Goal: Find specific page/section: Find contact information

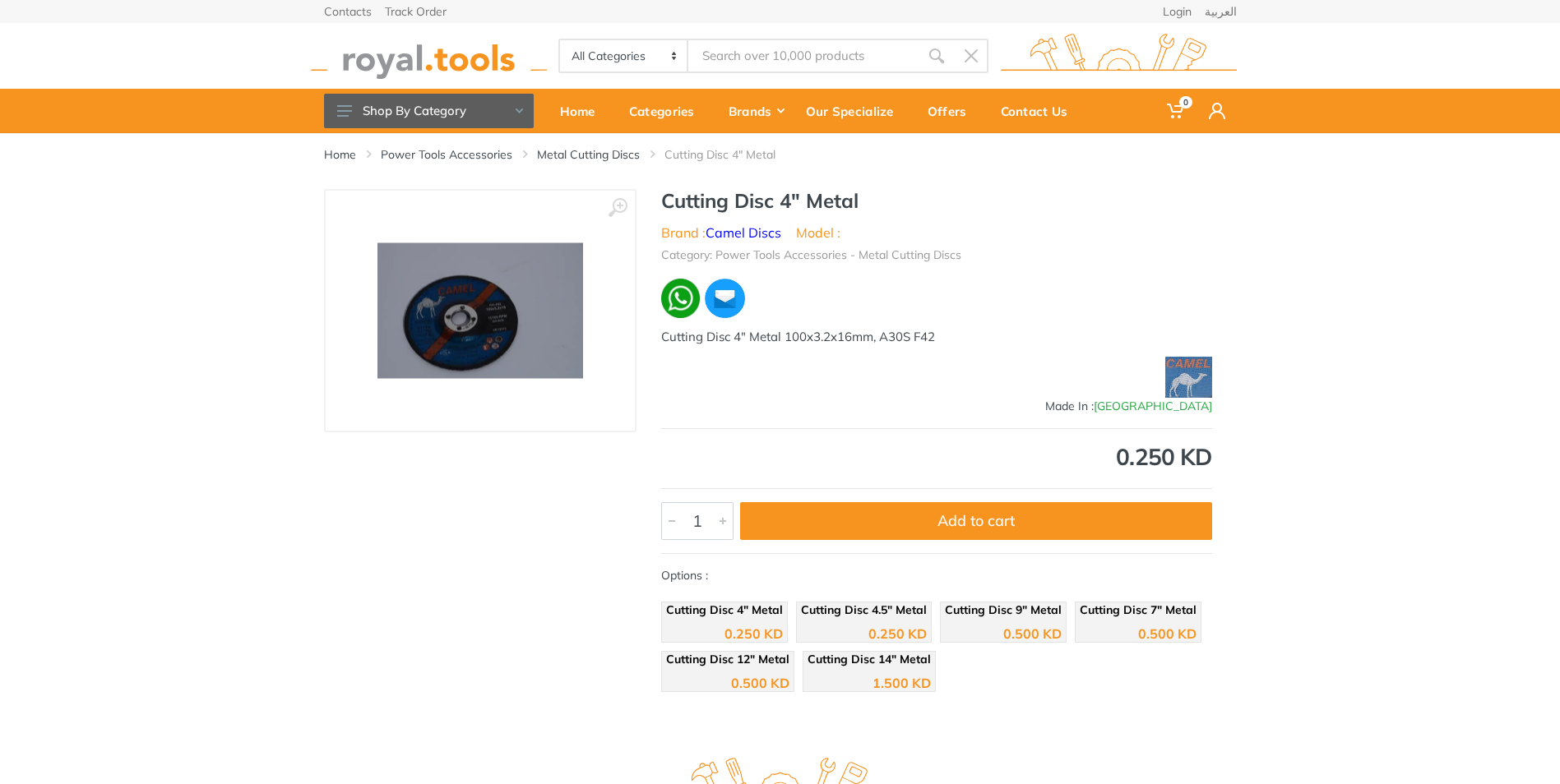
click at [826, 204] on h1 "Cutting Disc 4" Metal" at bounding box center [936, 200] width 551 height 24
click at [1035, 116] on div "Contact Us" at bounding box center [1039, 111] width 101 height 35
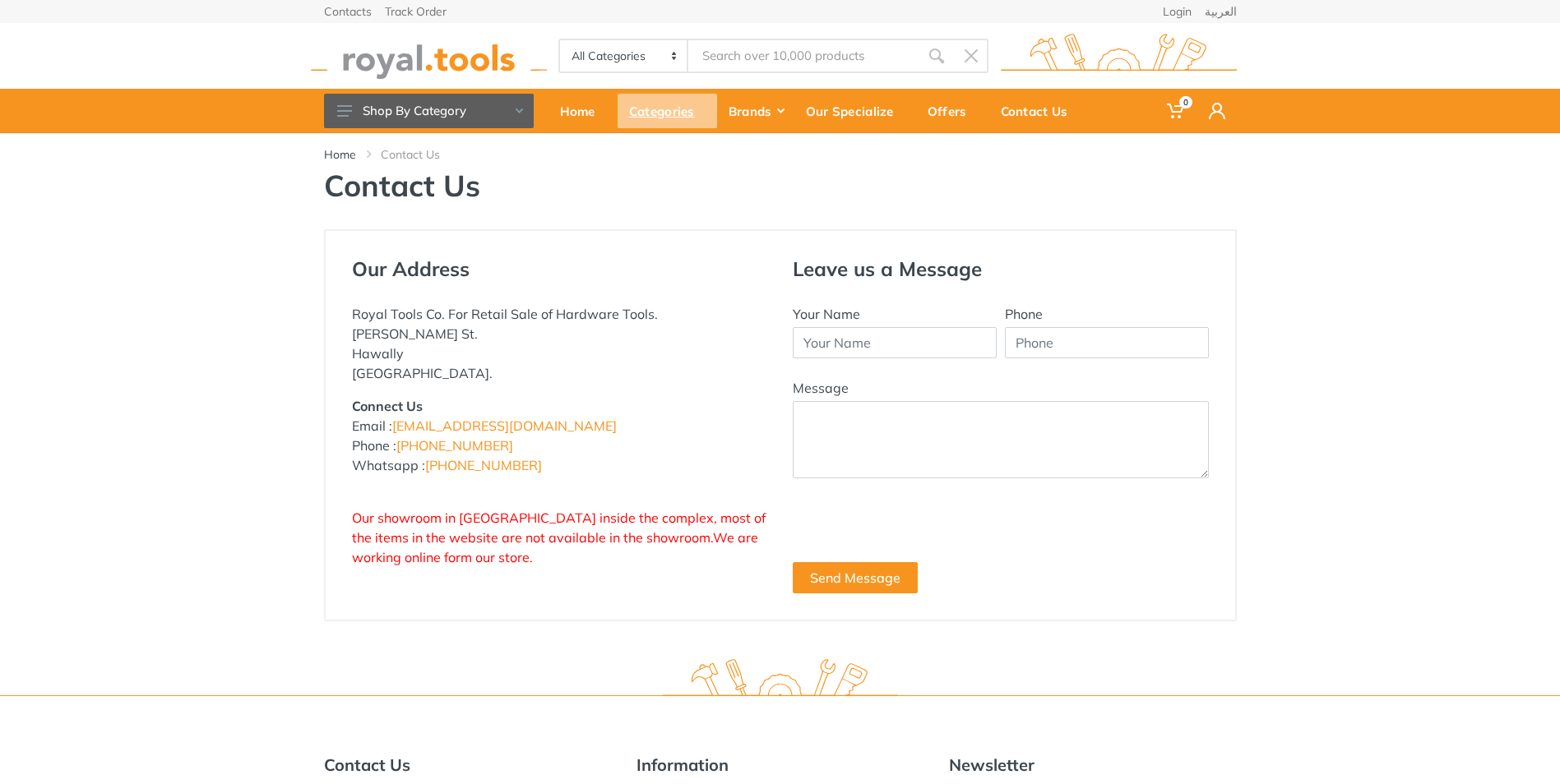
click at [670, 122] on div "Categories" at bounding box center [667, 111] width 100 height 35
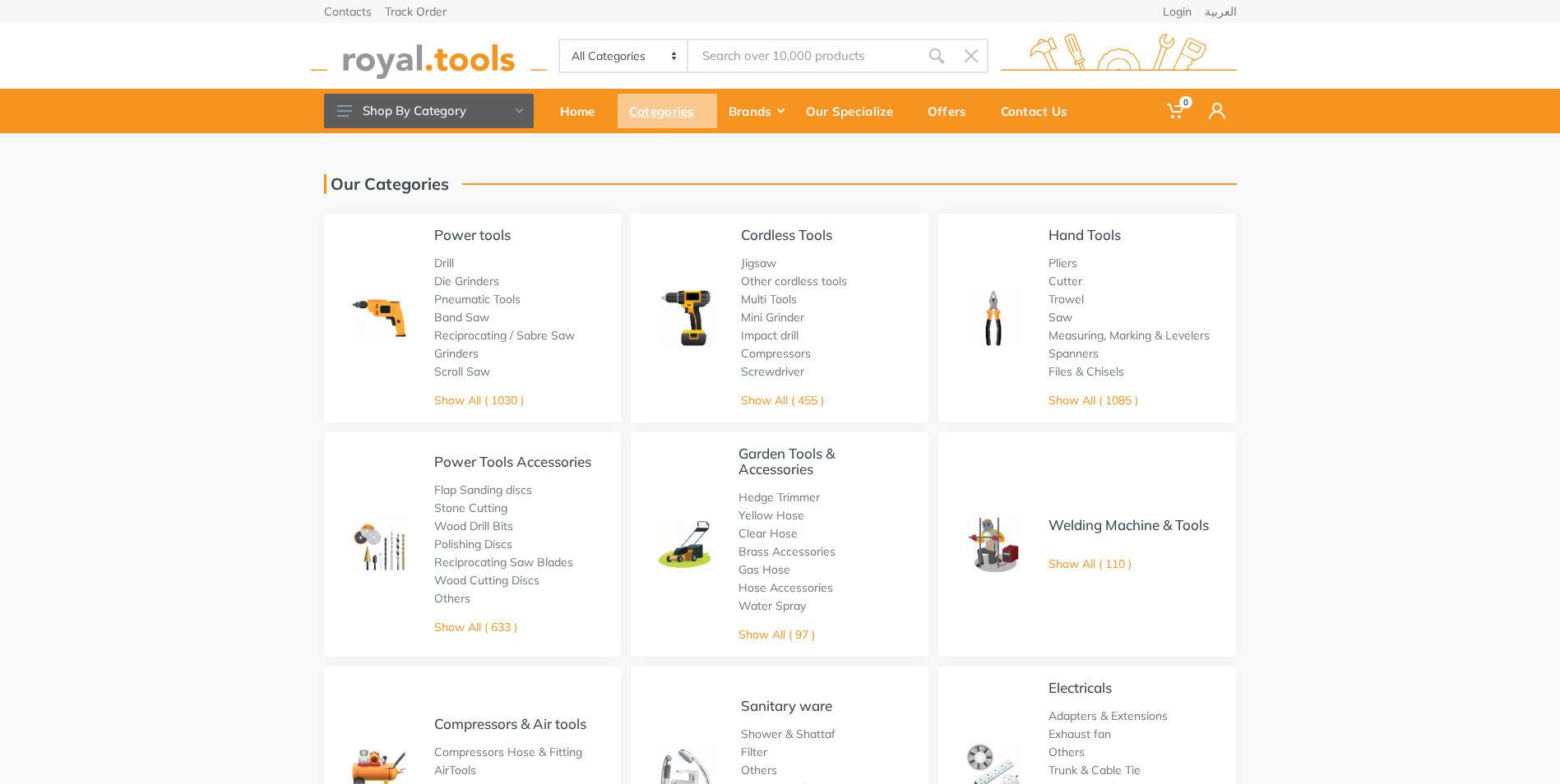
click at [638, 106] on div "Categories" at bounding box center [667, 111] width 100 height 35
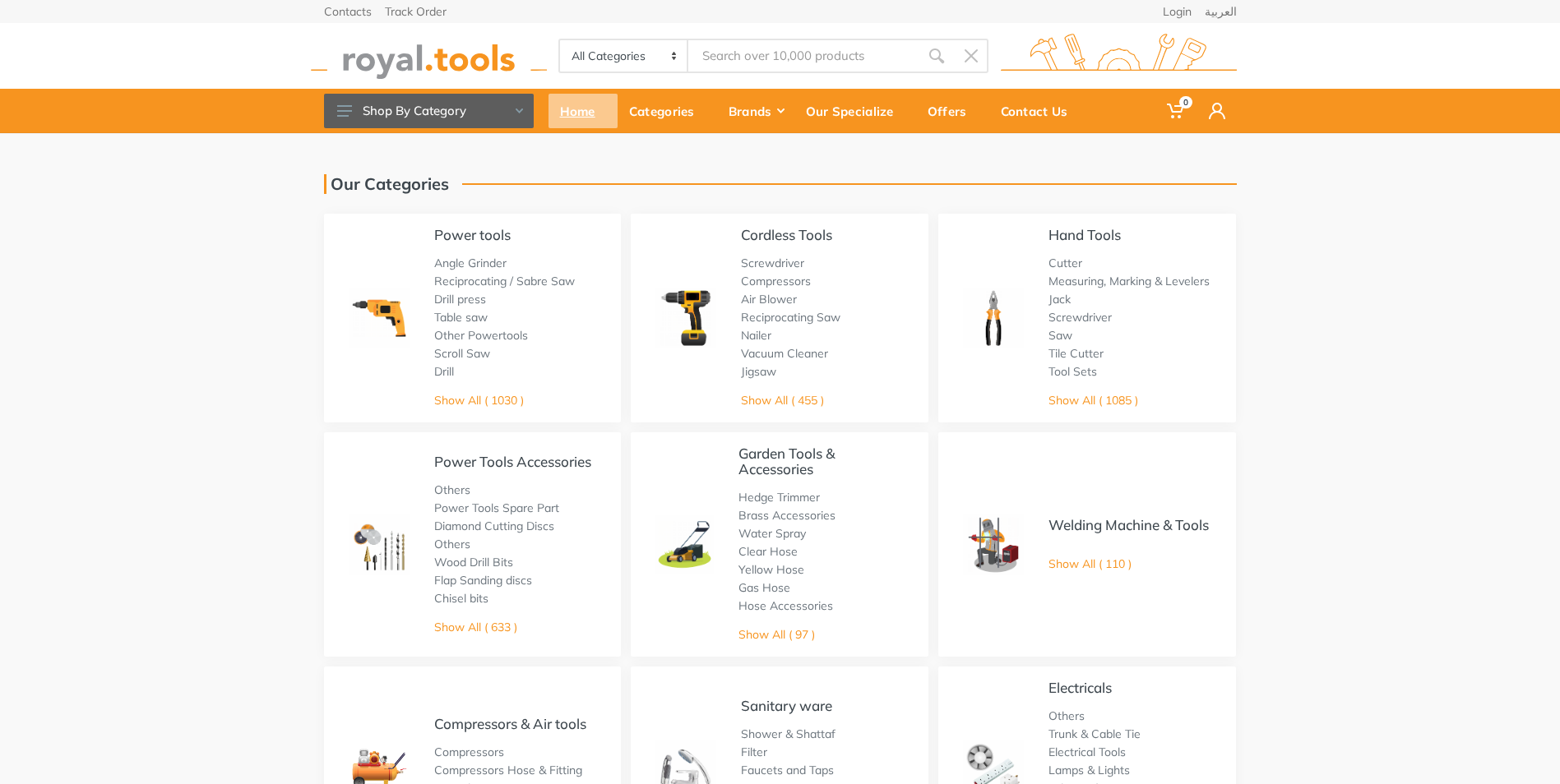
click at [603, 114] on div "Home" at bounding box center [583, 111] width 69 height 35
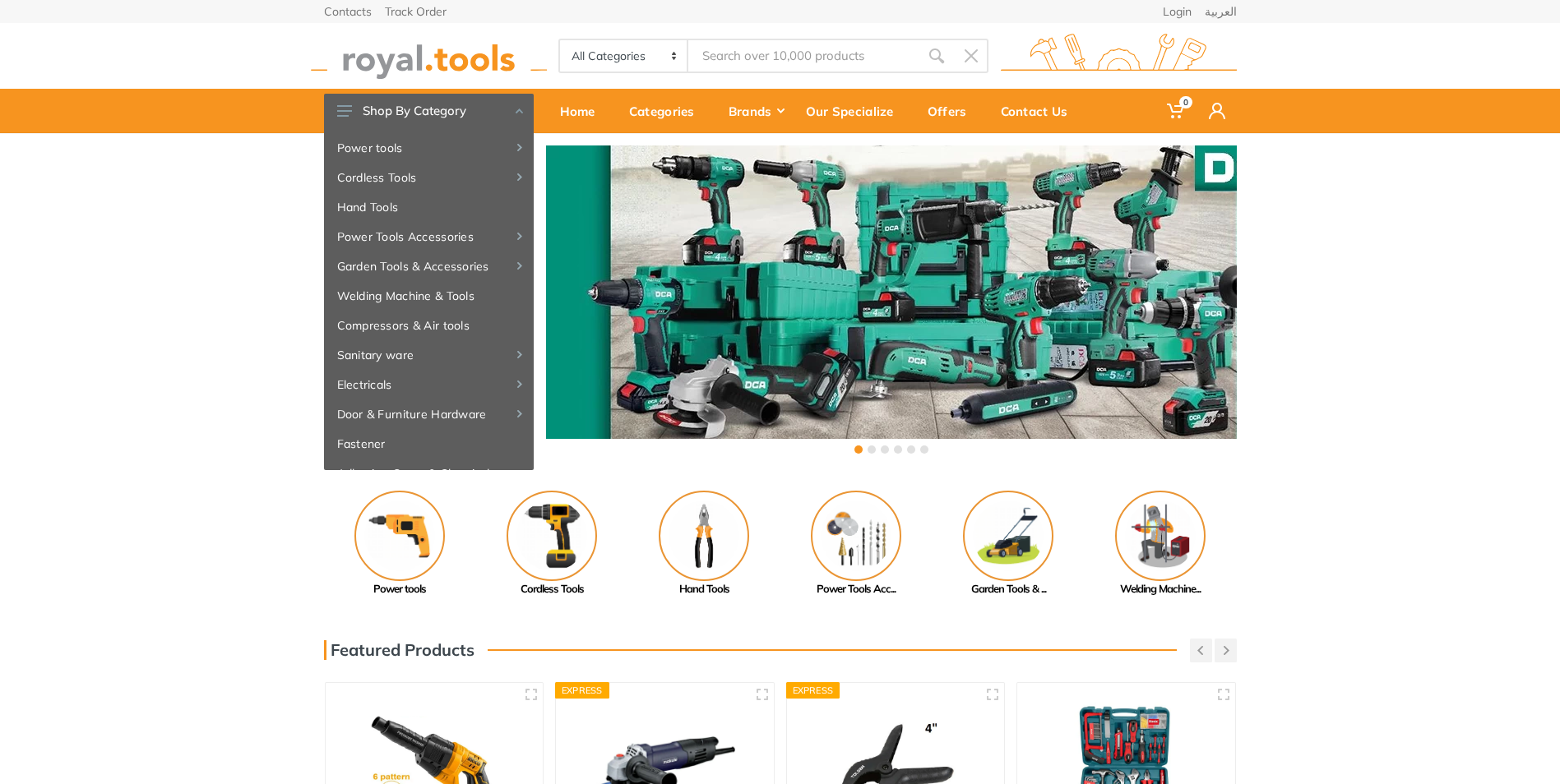
click at [196, 363] on div "‹ ›" at bounding box center [780, 301] width 1560 height 337
